Goal: Transaction & Acquisition: Purchase product/service

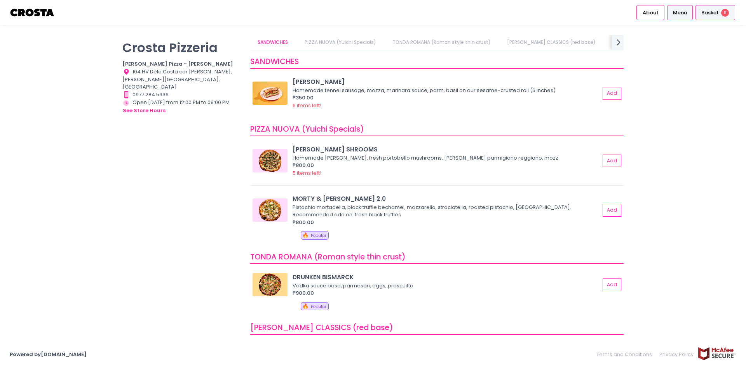
click at [712, 14] on span "Basket" at bounding box center [709, 13] width 17 height 8
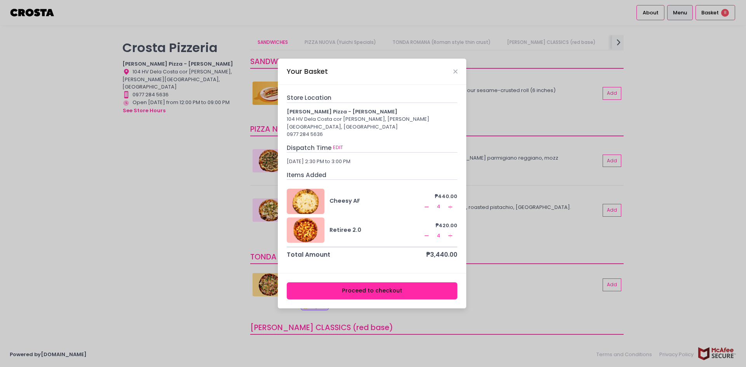
click at [377, 289] on button "Proceed to checkout" at bounding box center [372, 291] width 171 height 17
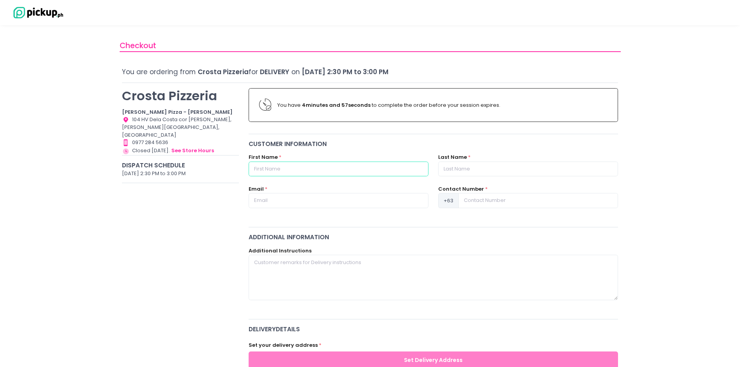
drag, startPoint x: 277, startPoint y: 168, endPoint x: 272, endPoint y: 168, distance: 5.1
click at [277, 168] on input "text" at bounding box center [339, 169] width 180 height 15
type input "[PERSON_NAME]"
type input "[PERSON_NAME][EMAIL_ADDRESS][PERSON_NAME][DOMAIN_NAME]"
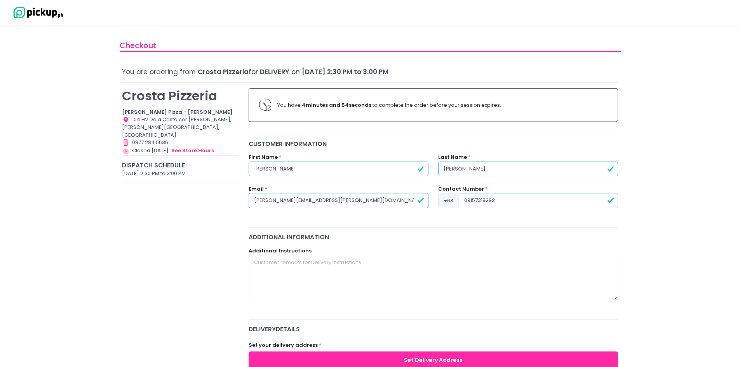
click at [466, 201] on input "09157318292" at bounding box center [538, 200] width 159 height 15
type input "9157318292"
click at [276, 265] on textarea at bounding box center [434, 277] width 370 height 45
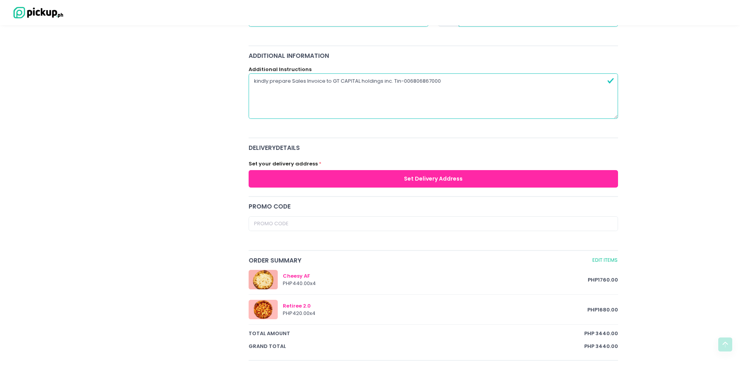
type textarea "kindly prepare Sales Invoice to GT CAPITAL holdings inc. Tin-006806867000"
click at [389, 181] on button "Set Delivery Address" at bounding box center [434, 178] width 370 height 17
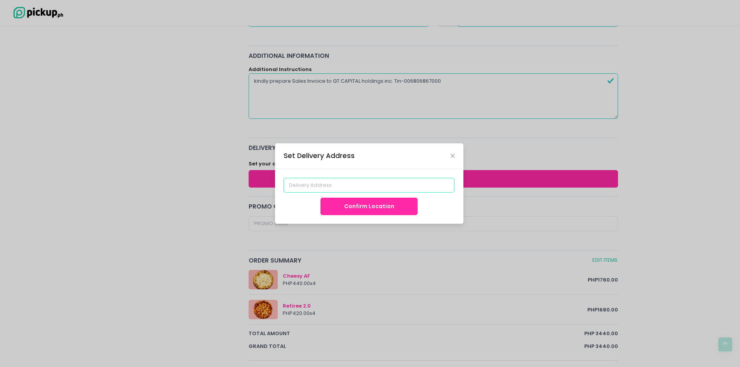
click at [321, 185] on input at bounding box center [369, 185] width 171 height 15
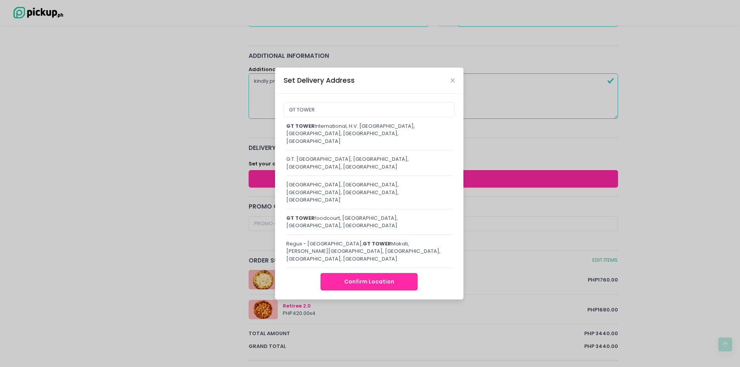
click at [329, 145] on div "GT TOWER International, H.V. [GEOGRAPHIC_DATA], [GEOGRAPHIC_DATA], [GEOGRAPHIC_…" at bounding box center [369, 133] width 166 height 23
type input "GT Tower International, H.V. [GEOGRAPHIC_DATA], [GEOGRAPHIC_DATA], [GEOGRAPHIC_…"
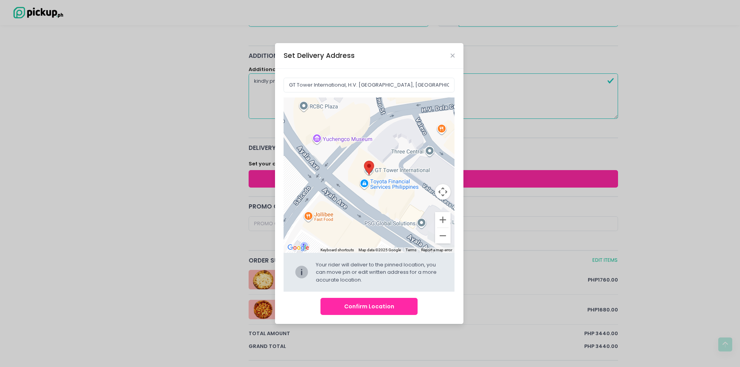
click at [366, 309] on button "Confirm Location" at bounding box center [369, 306] width 97 height 17
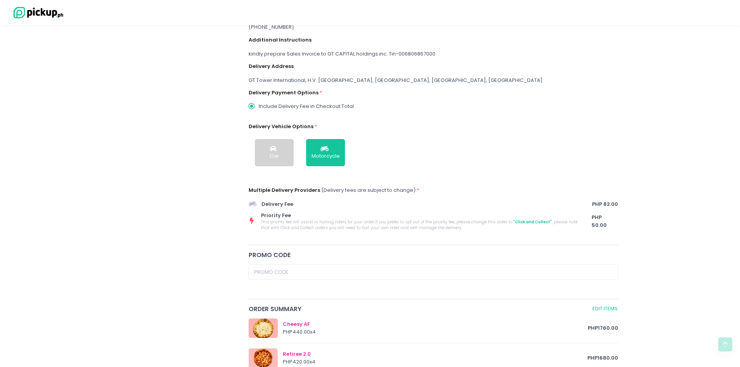
scroll to position [348, 0]
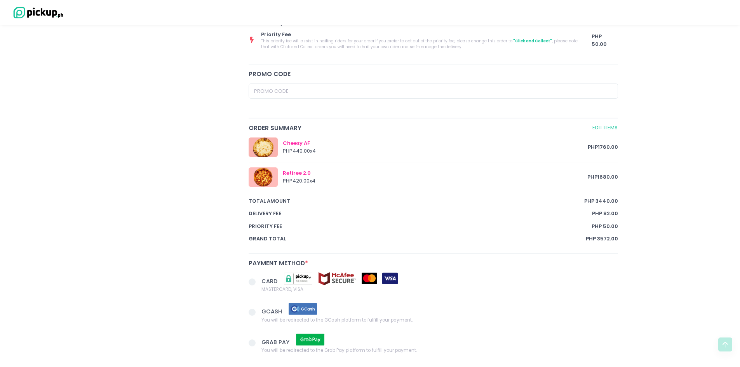
click at [252, 283] on span at bounding box center [252, 282] width 7 height 7
click at [258, 283] on input "CARD MASTERCARD, VISA" at bounding box center [260, 280] width 5 height 5
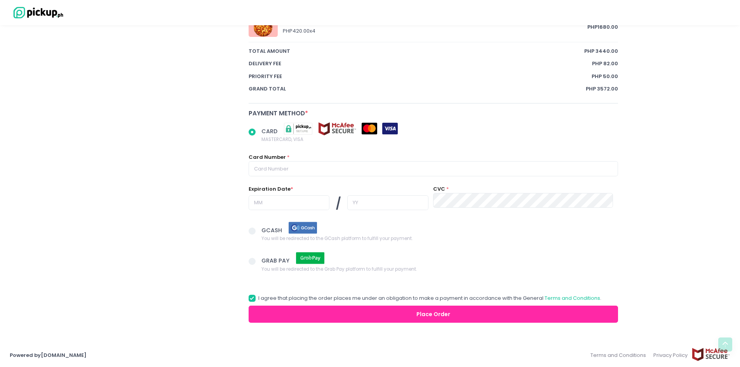
scroll to position [499, 0]
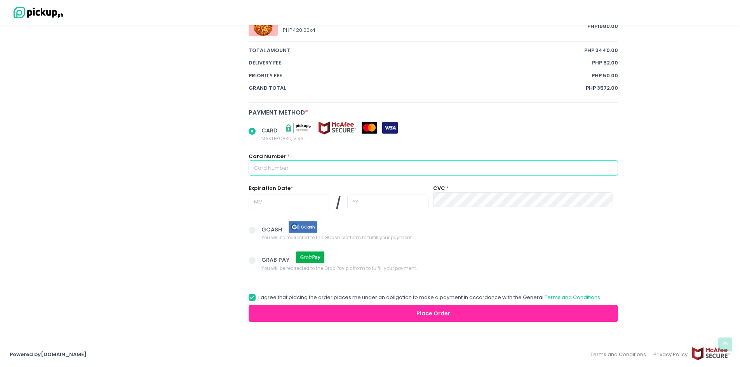
click at [368, 172] on input "text" at bounding box center [434, 168] width 370 height 15
radio input "true"
type input "5"
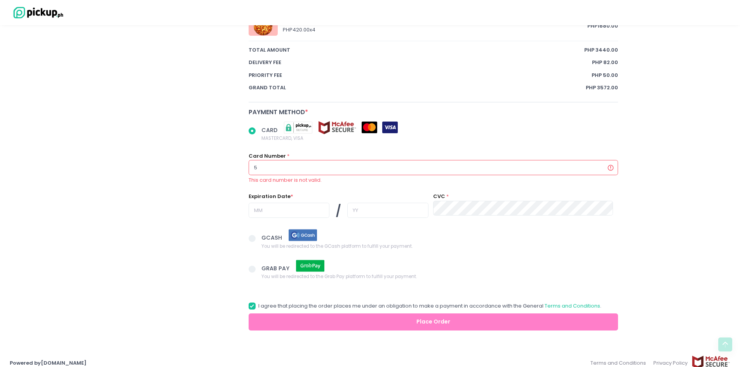
radio input "true"
type input "52"
radio input "true"
type input "521"
radio input "true"
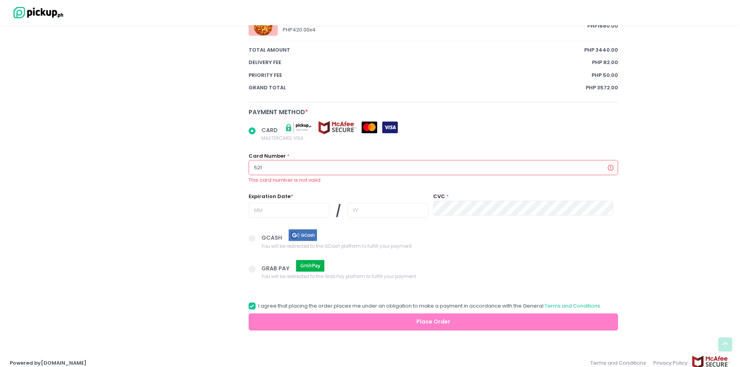
type input "5218"
radio input "true"
type input "52182"
radio input "true"
type input "521822"
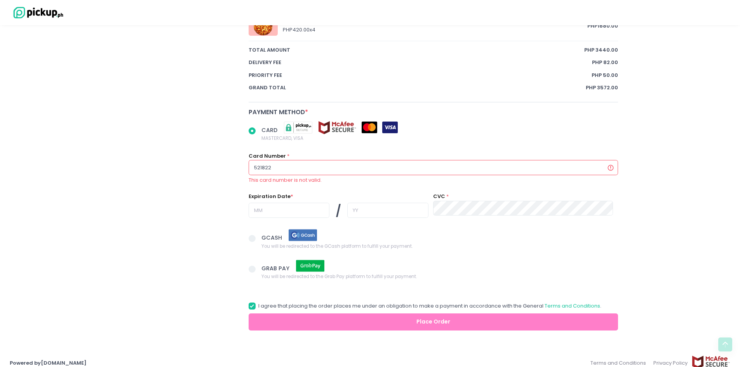
radio input "true"
type input "5218220"
radio input "true"
type input "52182203"
radio input "true"
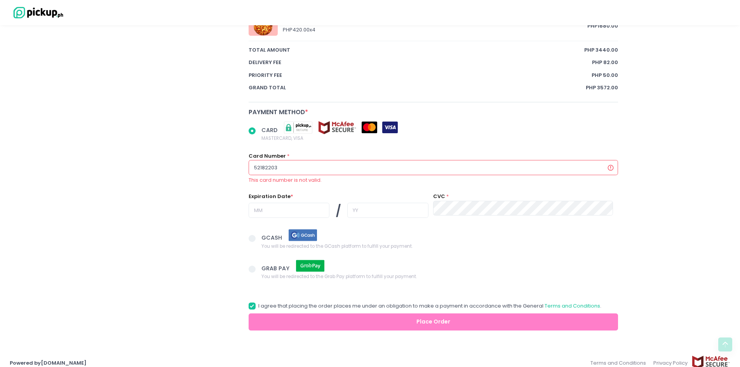
type input "521822034"
radio input "true"
type input "5218220343"
radio input "true"
type input "52182203432"
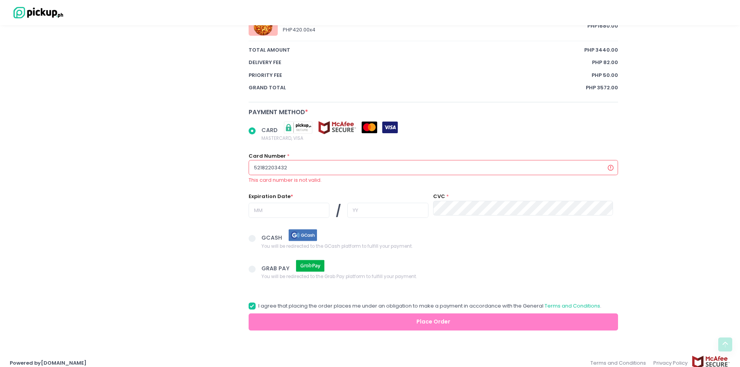
radio input "true"
type input "521822034327"
radio input "true"
type input "5218220343276"
radio input "true"
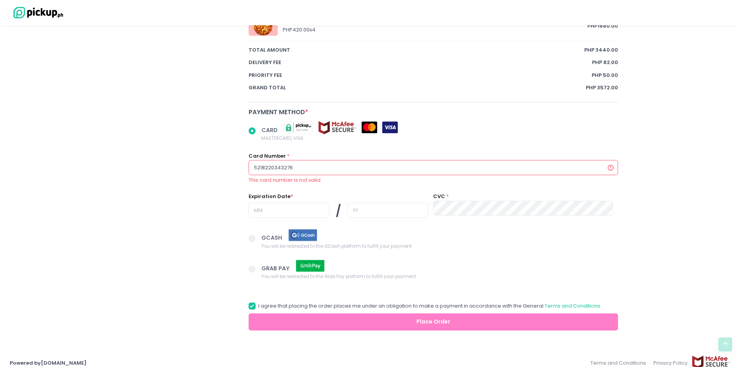
type input "52182203432765"
radio input "true"
type input "521822034327652"
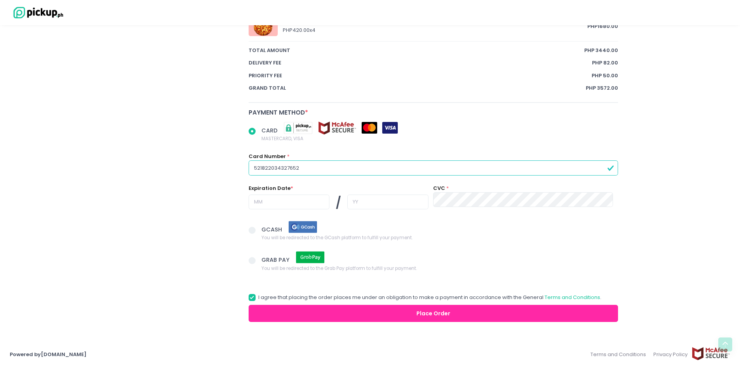
radio input "true"
type input "[CREDIT_CARD_NUMBER]"
click at [275, 200] on input "text" at bounding box center [289, 202] width 81 height 15
radio input "true"
type input "1"
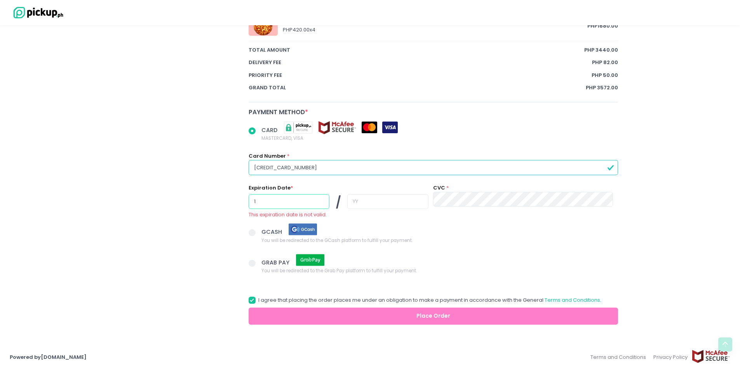
radio input "true"
type input "10"
drag, startPoint x: 356, startPoint y: 202, endPoint x: 340, endPoint y: 202, distance: 16.0
click at [351, 209] on div at bounding box center [387, 202] width 81 height 17
radio input "true"
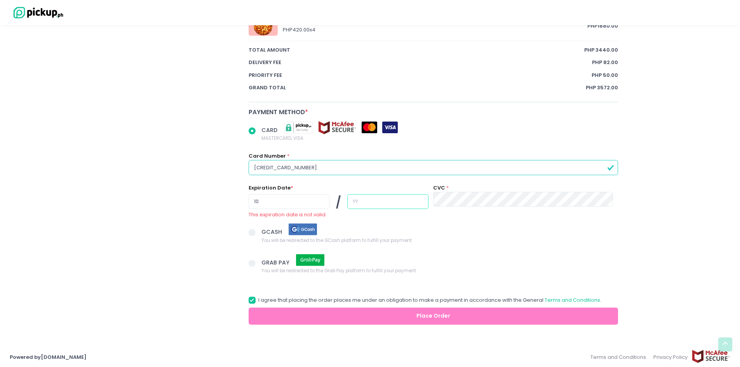
type input "2"
radio input "true"
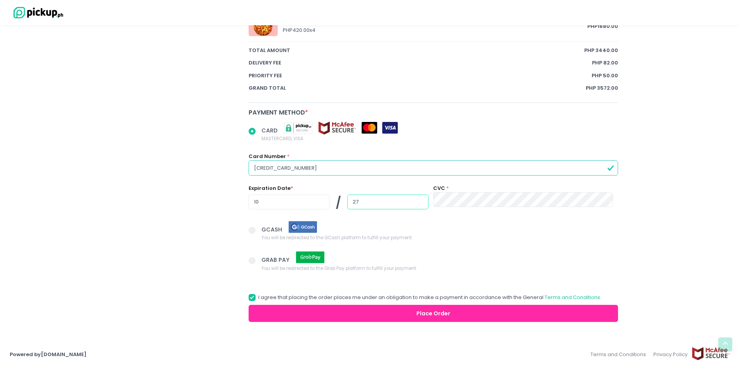
type input "27"
click at [461, 312] on button "Place Order" at bounding box center [434, 313] width 370 height 17
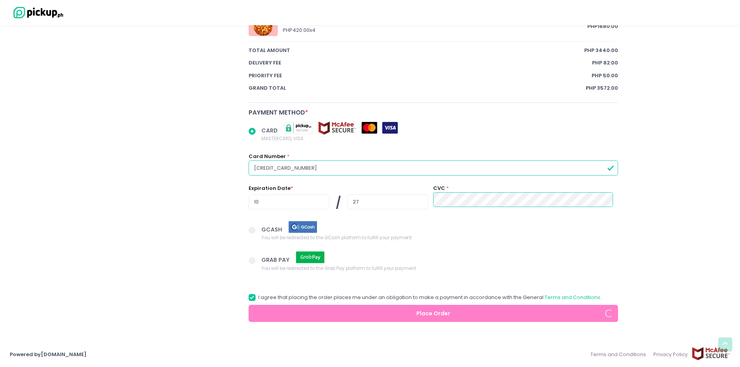
radio input "true"
select select "[DATE]"
select select "14:30"
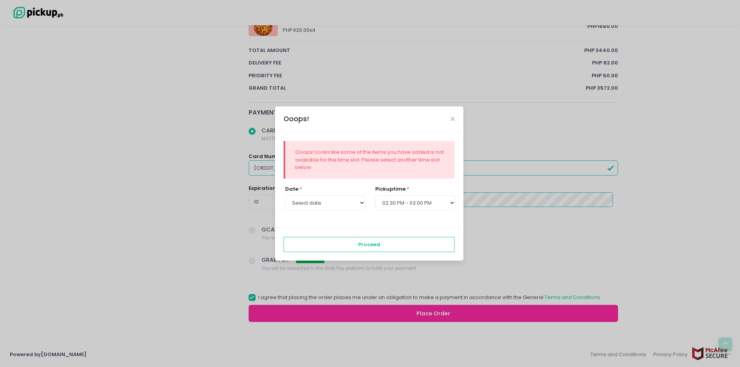
click at [694, 210] on div "Ooops! Ooops! Looks like some of the items you have added is not available for …" at bounding box center [370, 183] width 740 height 367
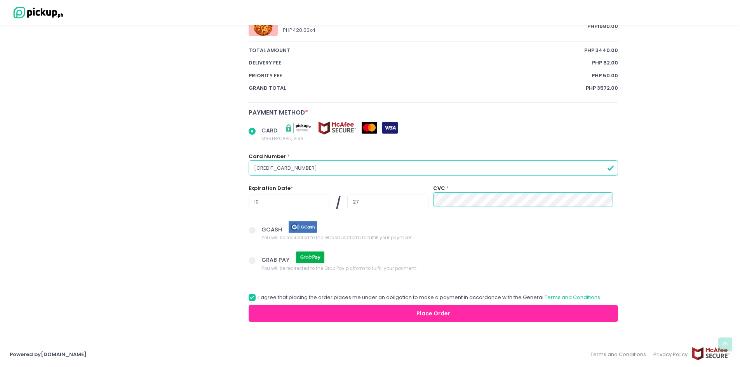
radio input "true"
